Goal: Task Accomplishment & Management: Manage account settings

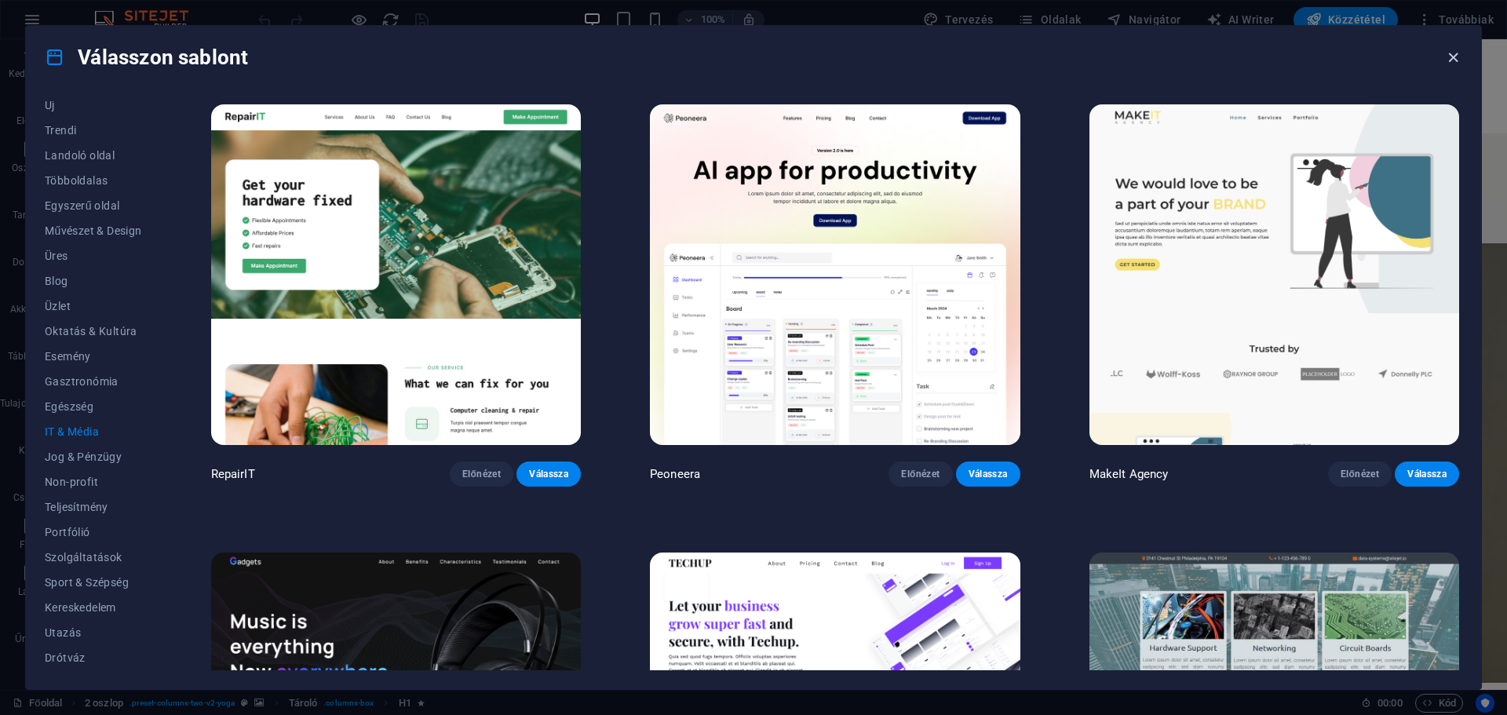
drag, startPoint x: 1457, startPoint y: 60, endPoint x: 1395, endPoint y: 20, distance: 73.4
click at [1458, 60] on icon "button" at bounding box center [1453, 58] width 18 height 18
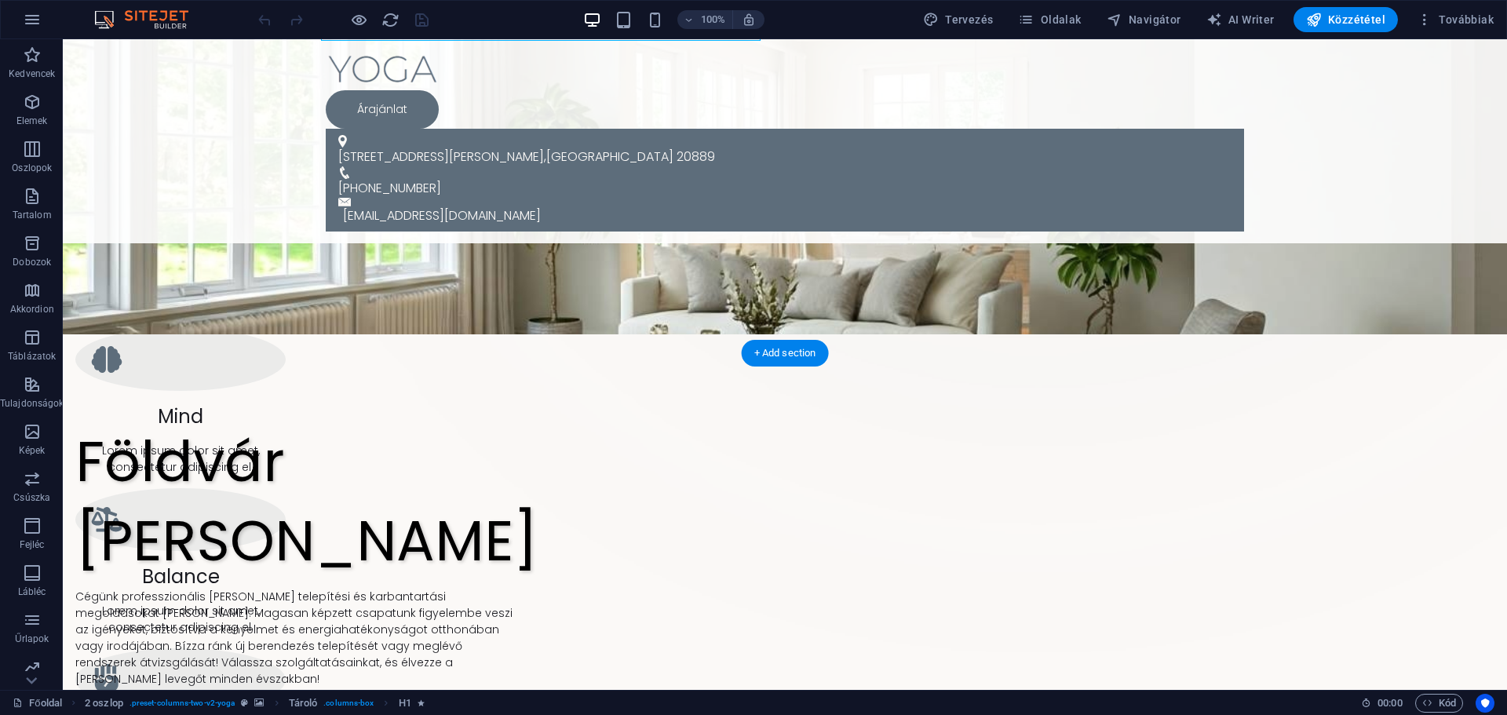
scroll to position [628, 0]
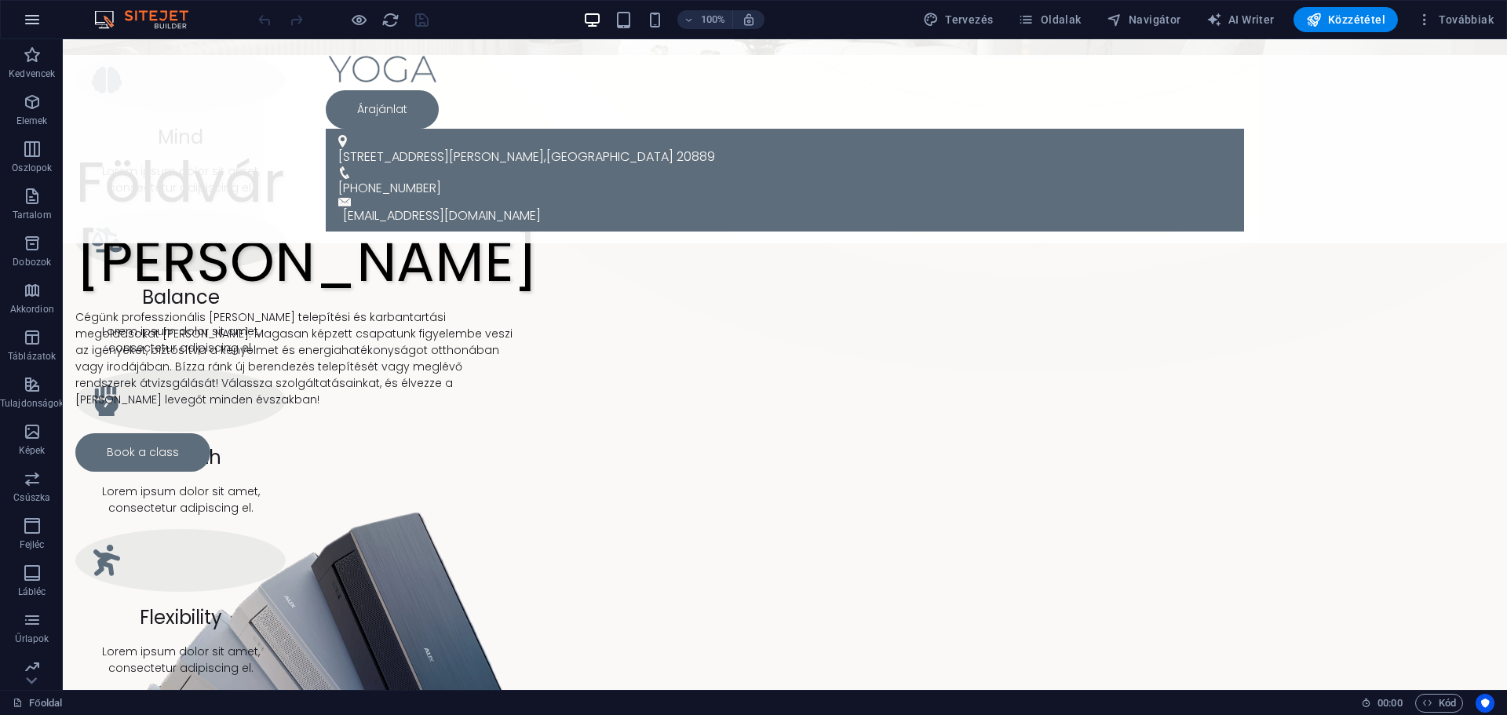
click at [27, 23] on icon "button" at bounding box center [32, 19] width 19 height 19
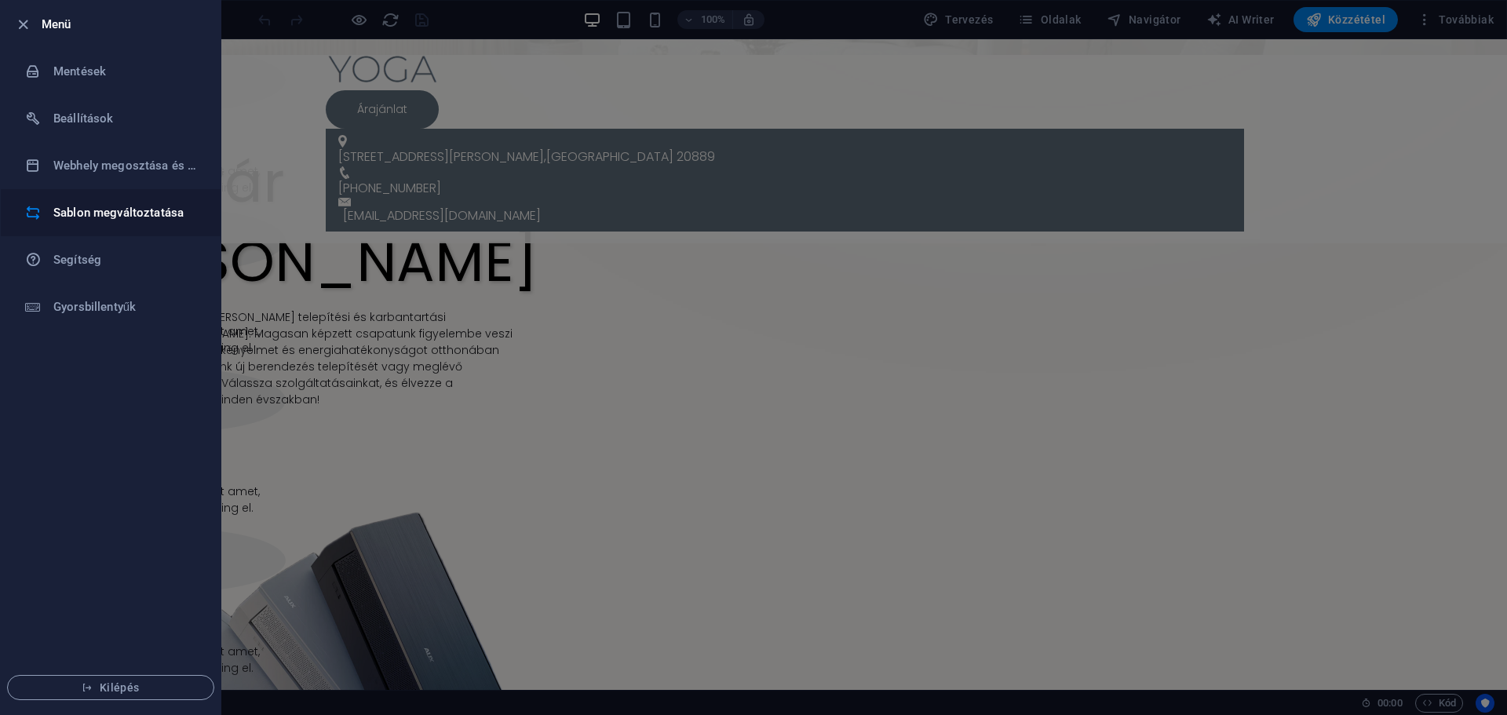
click at [97, 219] on h6 "Sablon megváltoztatása" at bounding box center [125, 212] width 145 height 19
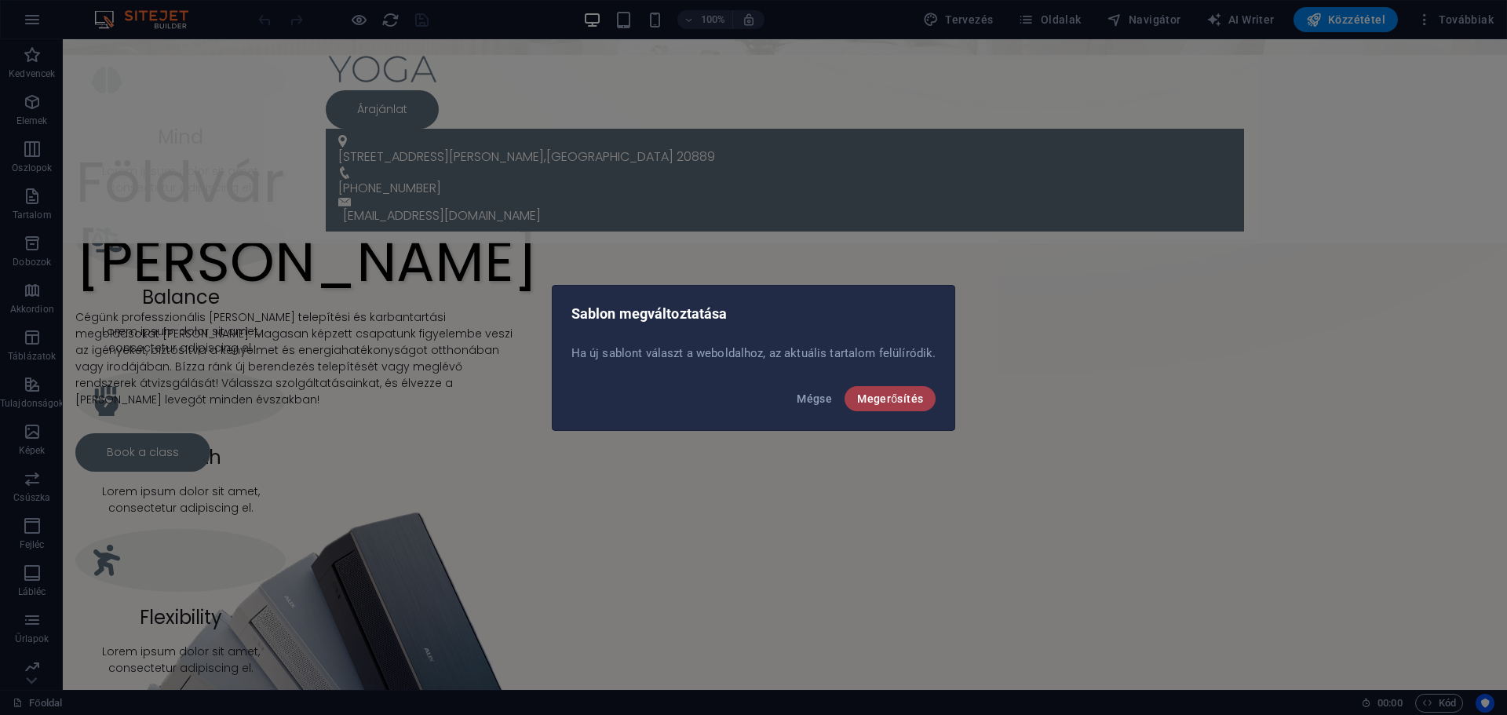
click at [905, 386] on button "Megerősítés" at bounding box center [890, 398] width 91 height 25
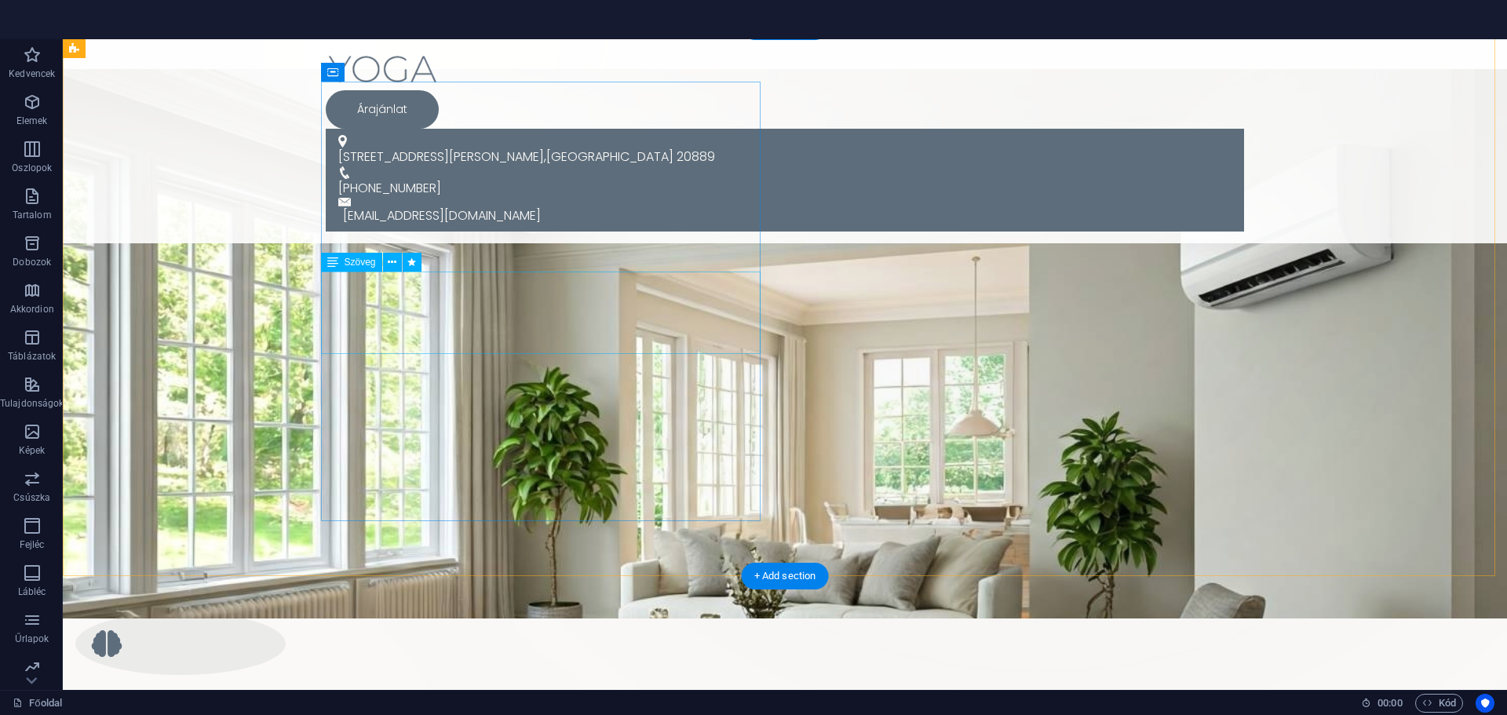
scroll to position [0, 0]
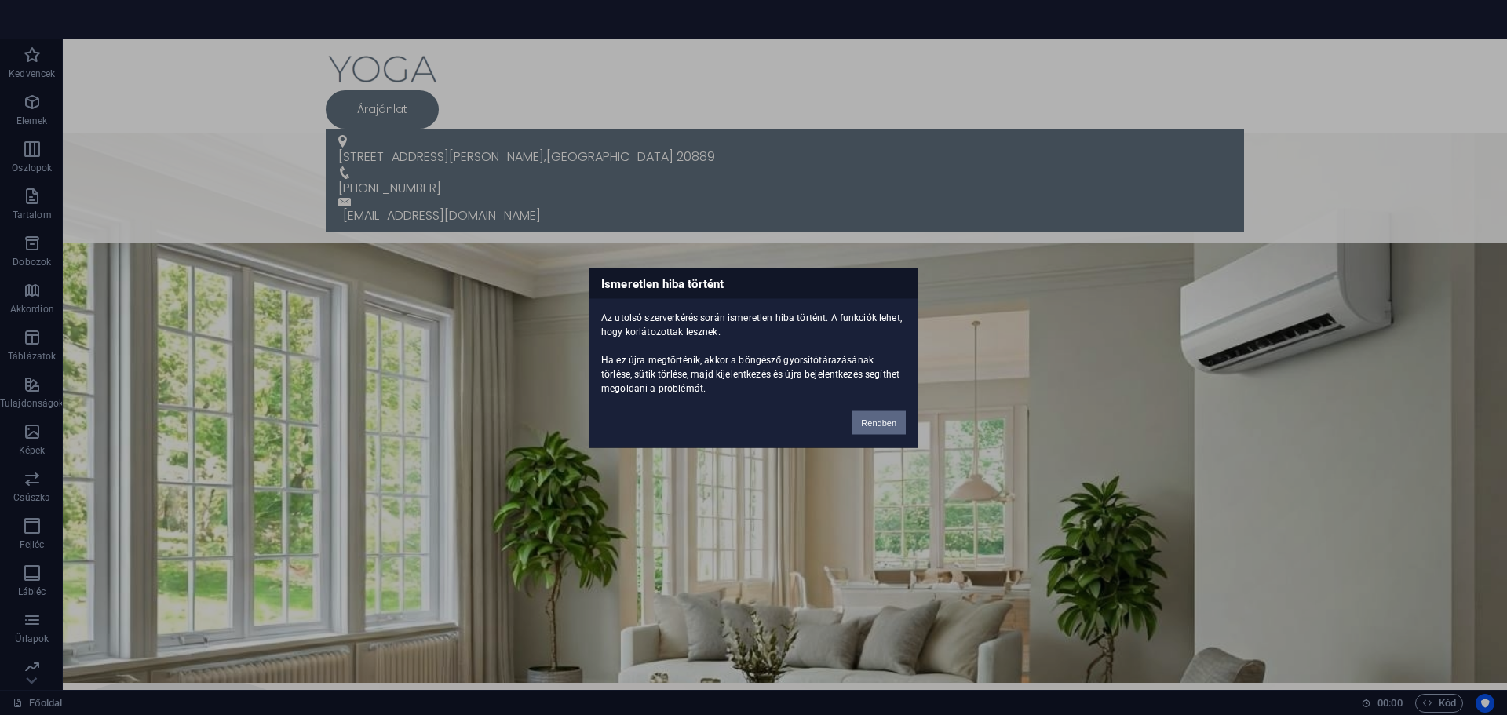
drag, startPoint x: 859, startPoint y: 425, endPoint x: 796, endPoint y: 385, distance: 74.0
click at [859, 425] on button "Rendben" at bounding box center [879, 423] width 54 height 24
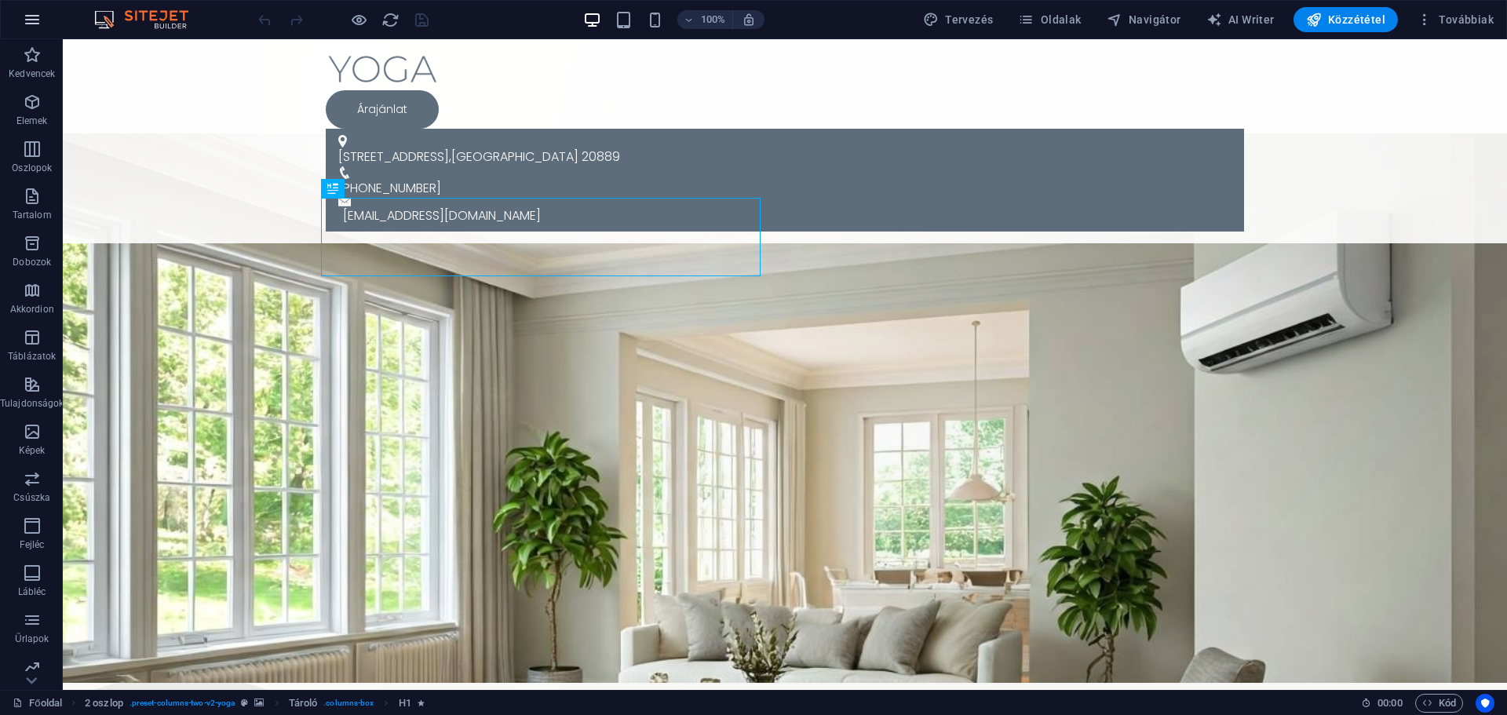
click at [36, 21] on icon "button" at bounding box center [32, 19] width 19 height 19
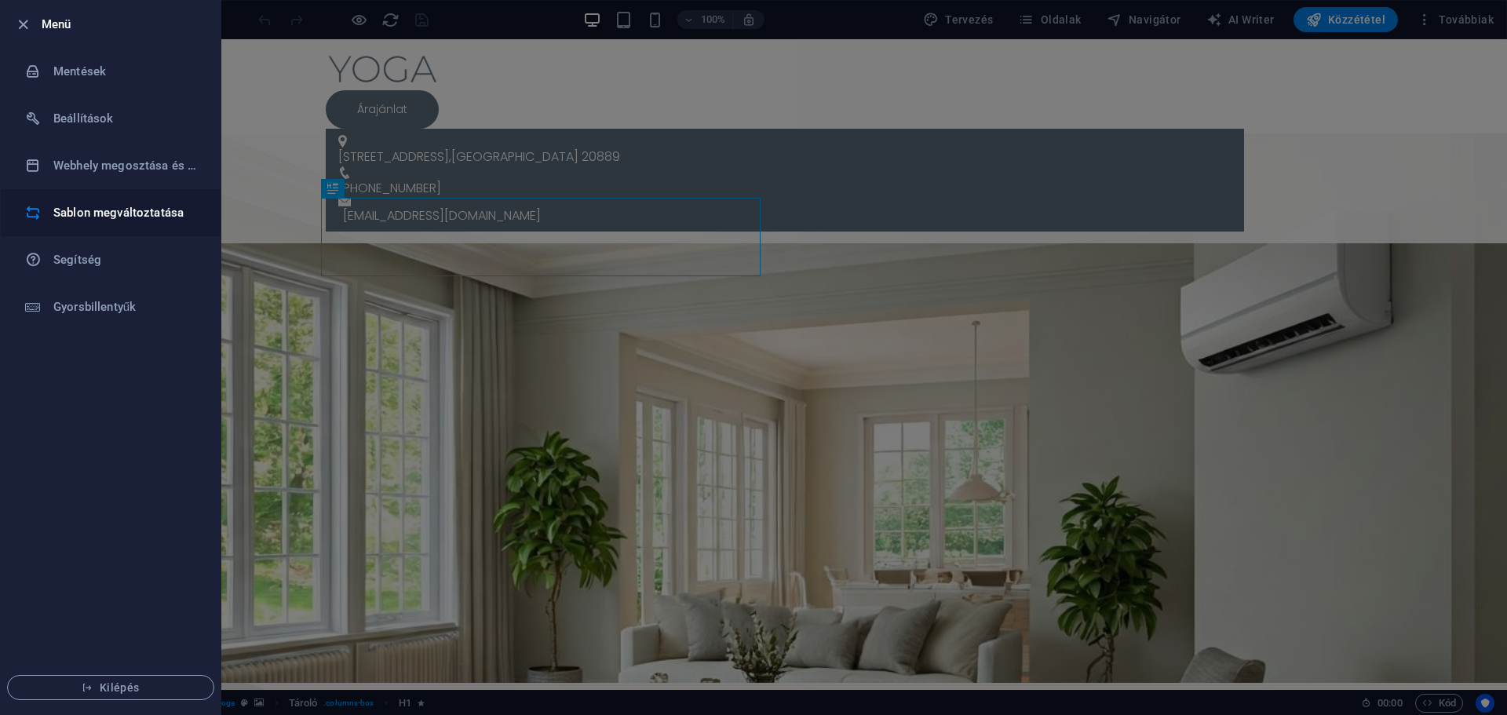
click at [100, 213] on h6 "Sablon megváltoztatása" at bounding box center [125, 212] width 145 height 19
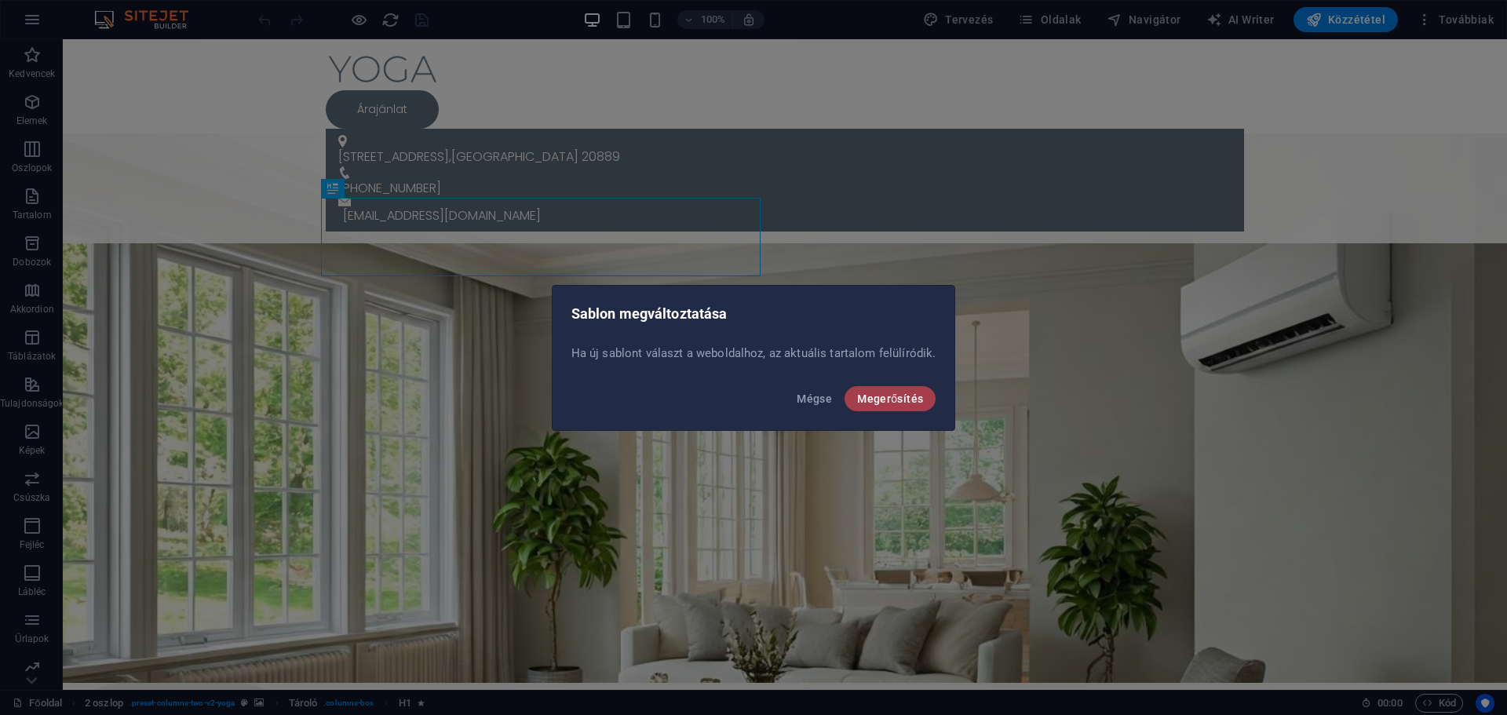
click at [874, 398] on span "Megerősítés" at bounding box center [890, 398] width 66 height 13
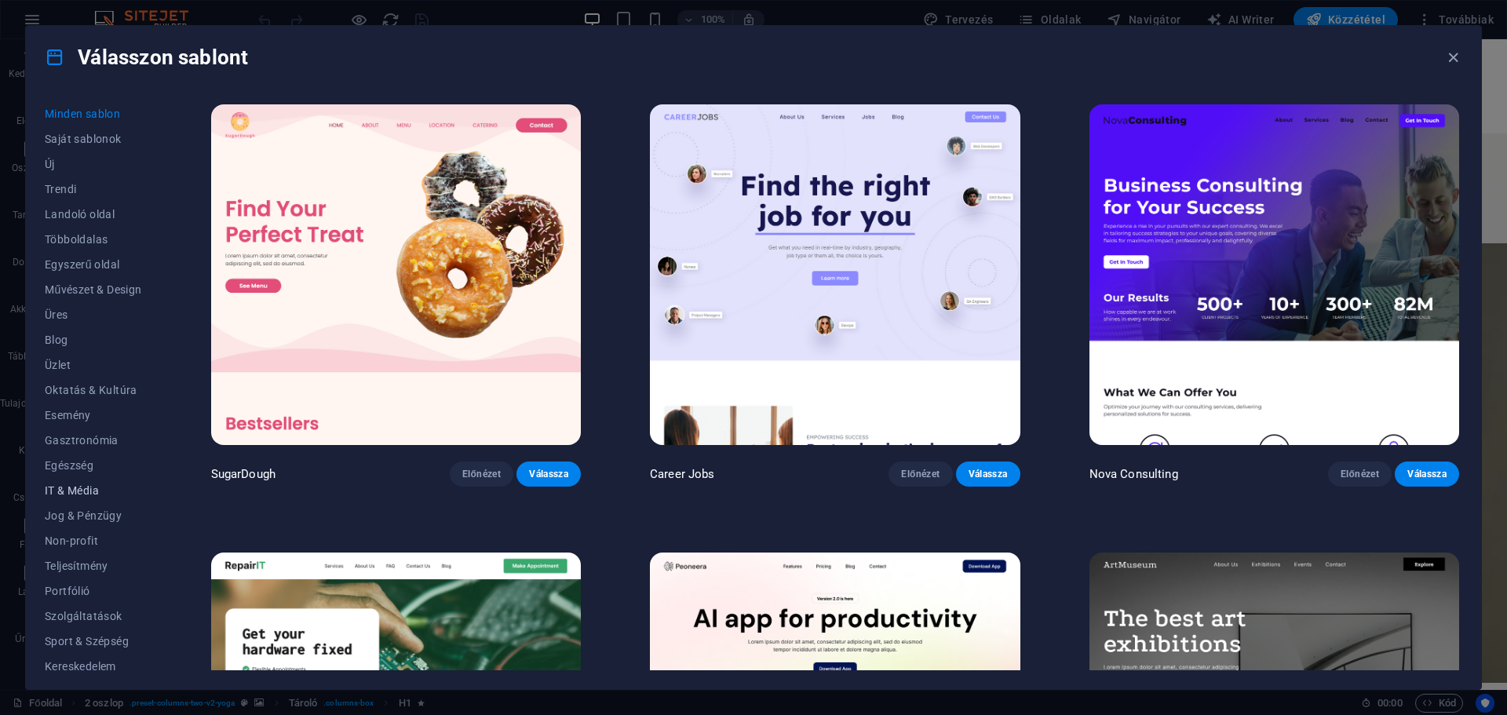
click at [79, 494] on span "IT & Média" at bounding box center [93, 490] width 97 height 13
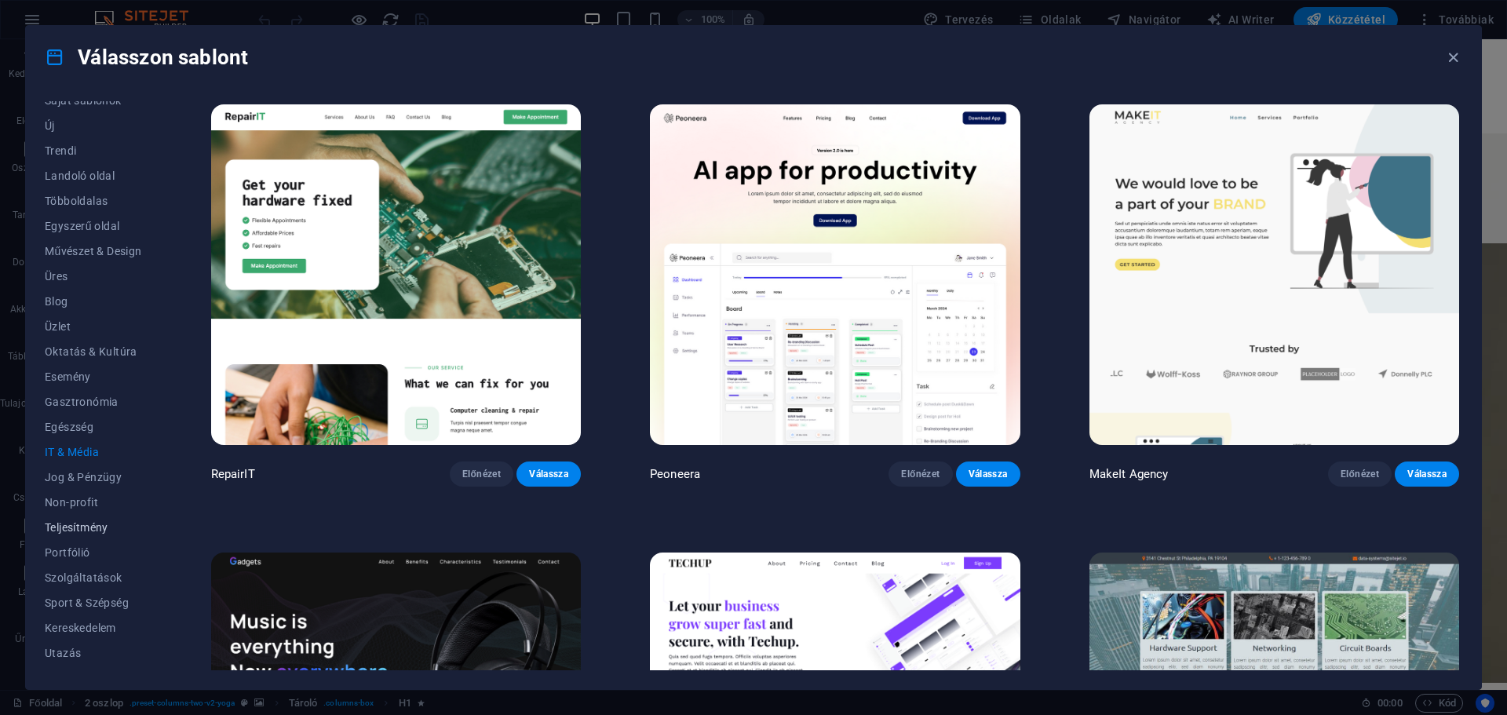
scroll to position [59, 0]
click at [102, 601] on span "Kereskedelem" at bounding box center [93, 607] width 97 height 13
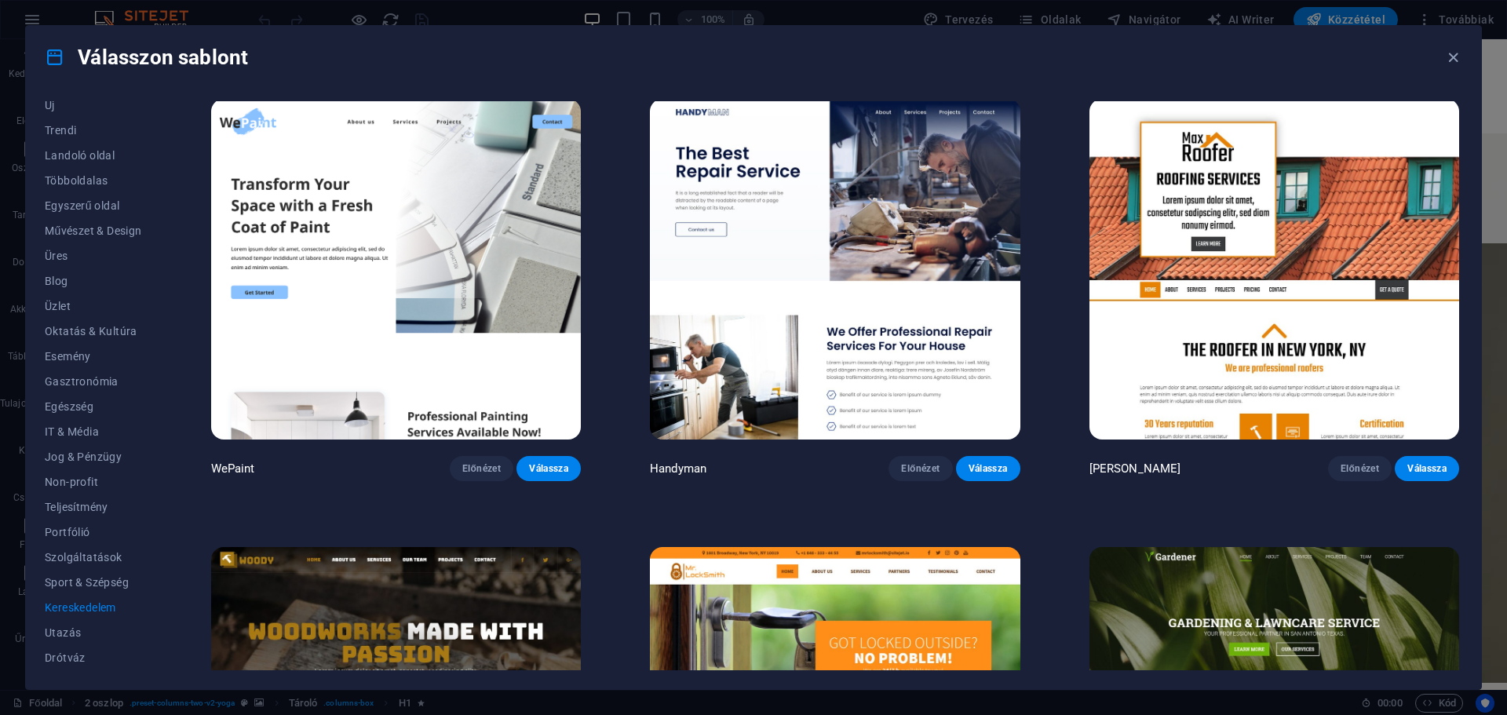
scroll to position [0, 0]
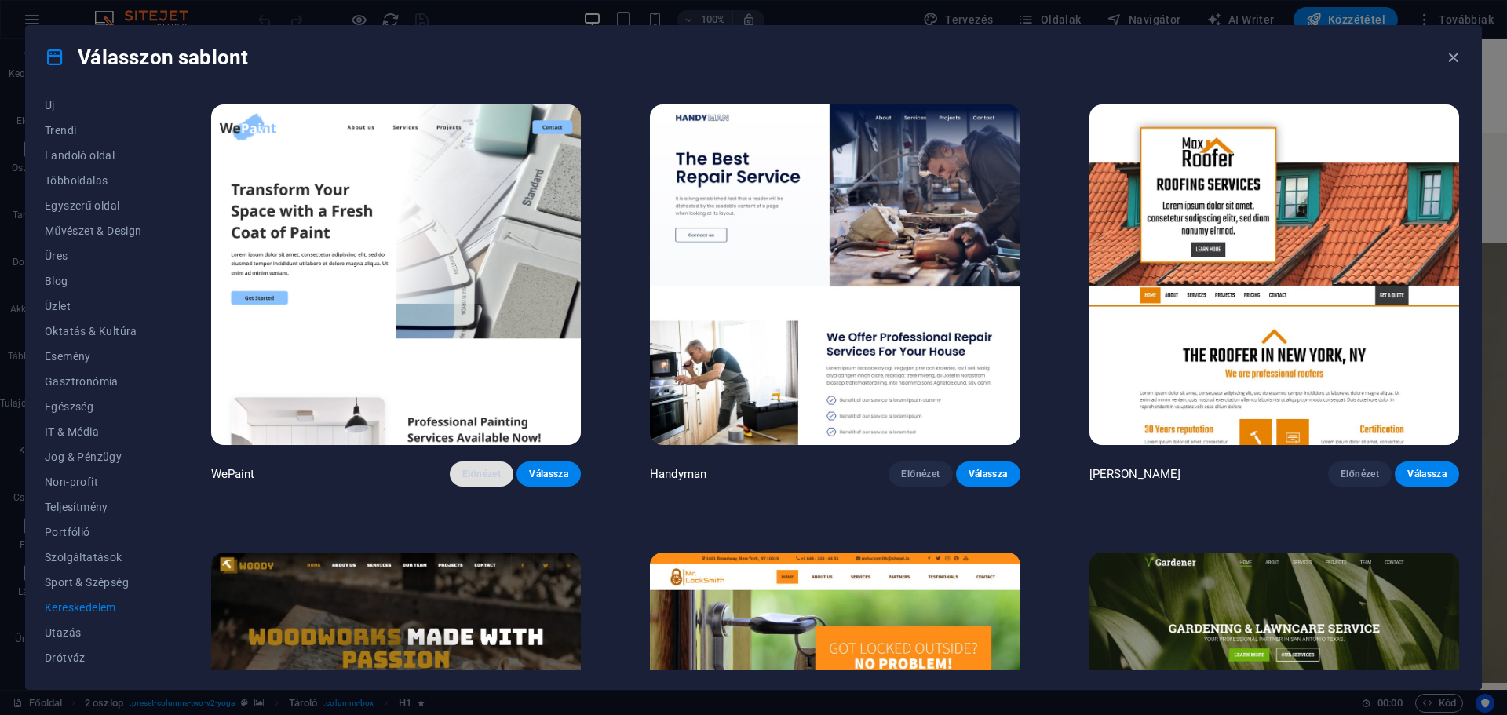
click at [487, 475] on span "Előnézet" at bounding box center [481, 474] width 39 height 13
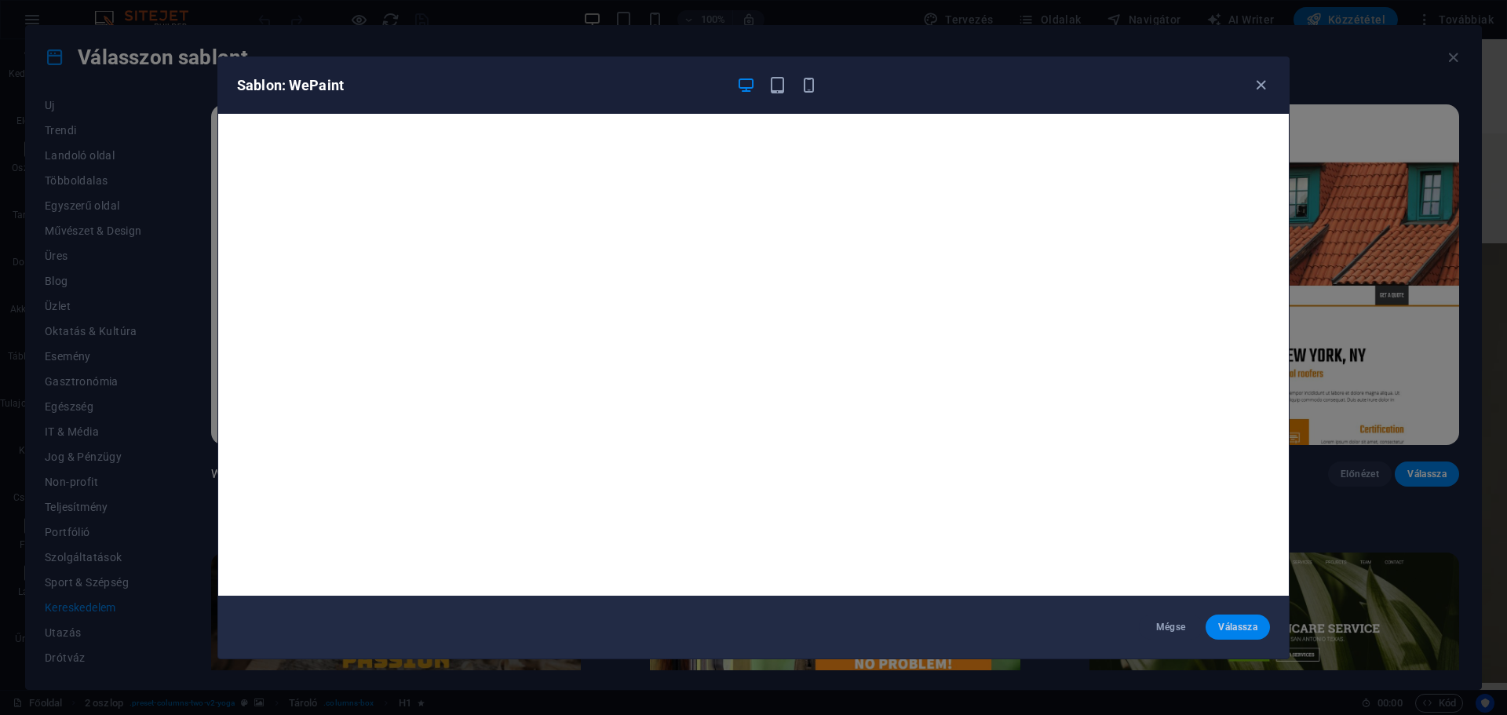
click at [1228, 623] on span "Válassza" at bounding box center [1237, 627] width 39 height 13
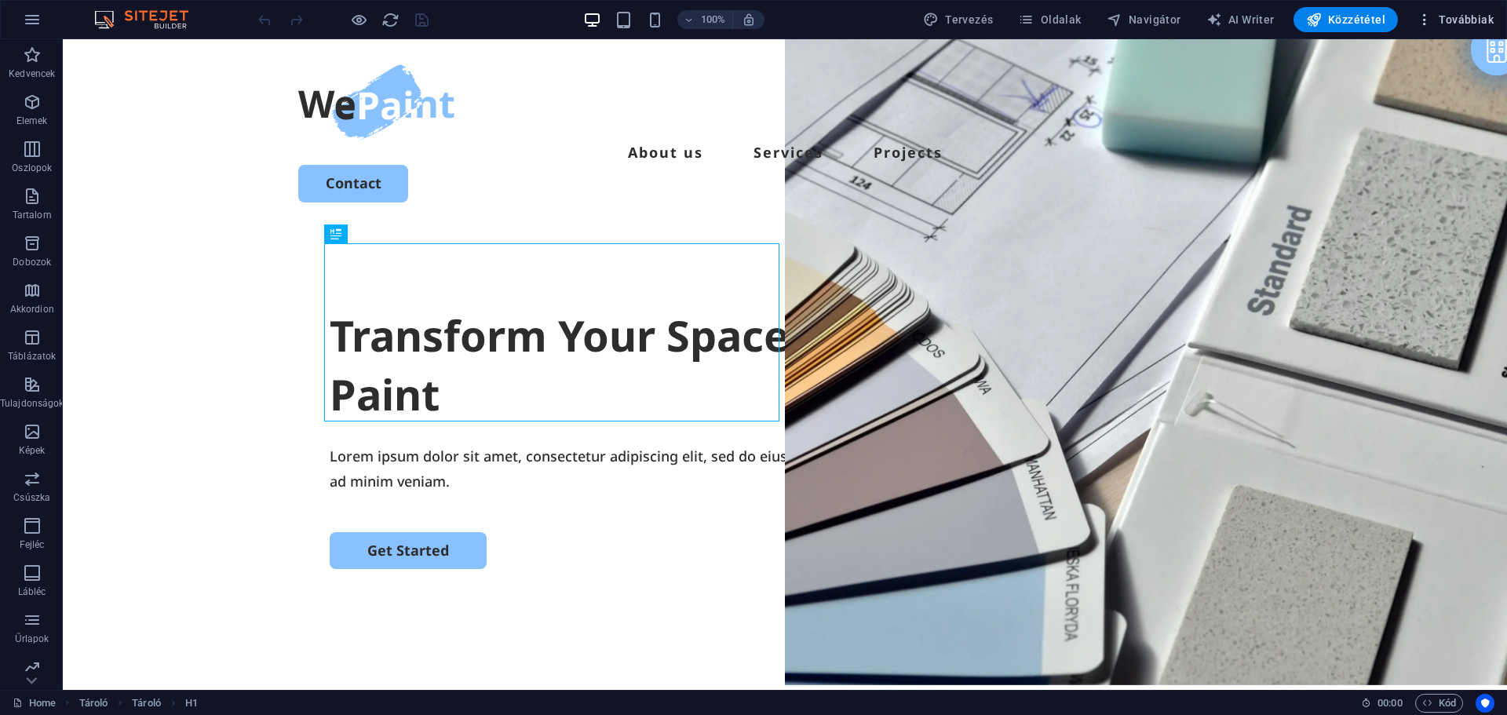
click at [1447, 22] on span "Továbbiak" at bounding box center [1455, 20] width 77 height 16
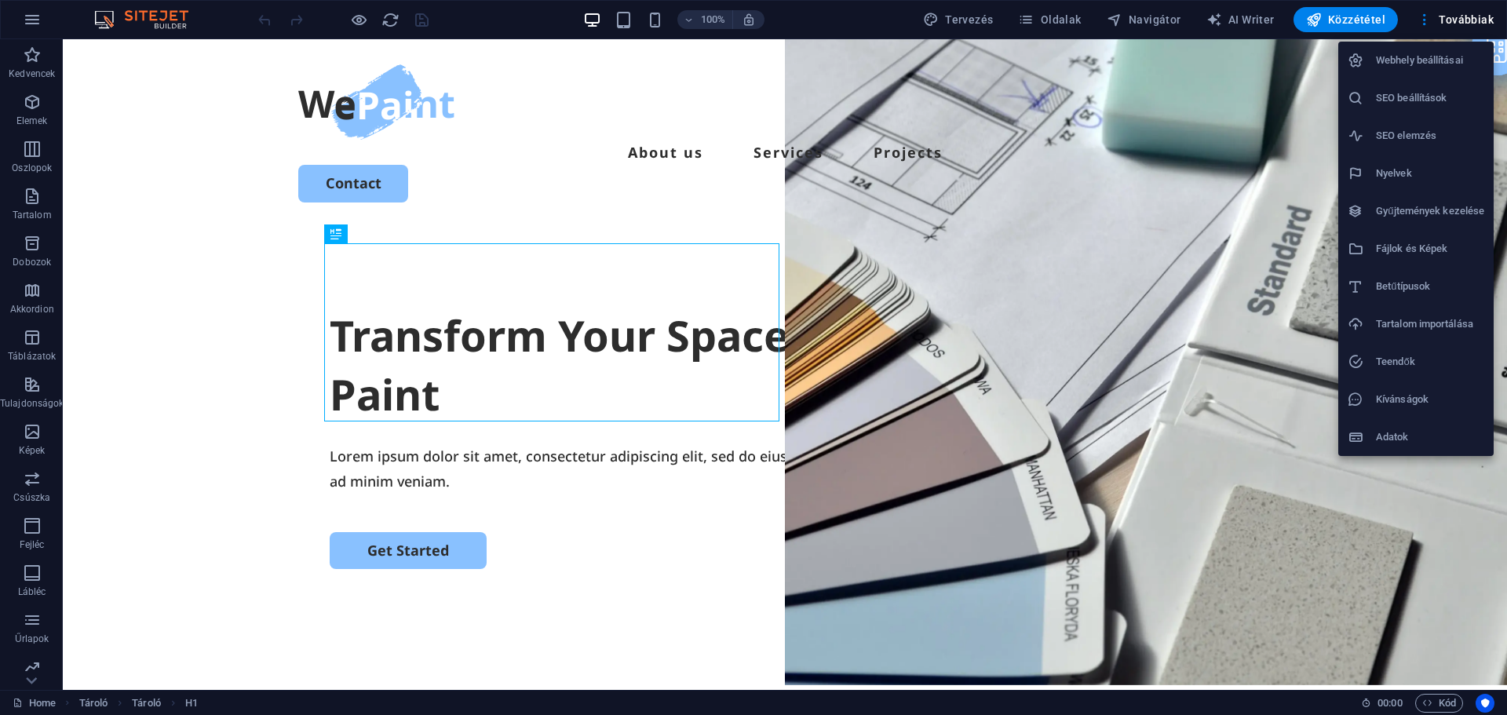
click at [1396, 60] on h6 "Webhely beállításai" at bounding box center [1430, 60] width 108 height 19
